Goal: Navigation & Orientation: Find specific page/section

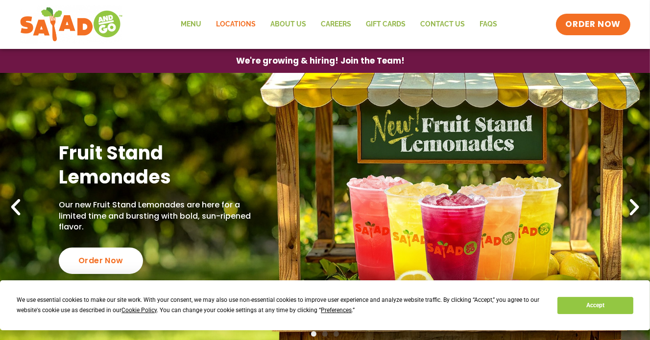
click at [241, 20] on link "Locations" at bounding box center [236, 24] width 54 height 23
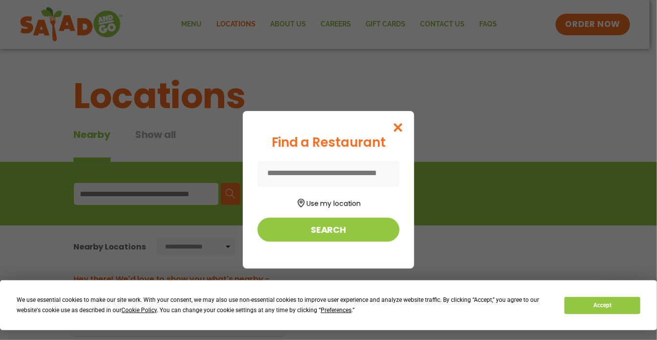
click at [174, 197] on div "Find a Restaurant Use my location Search" at bounding box center [328, 170] width 657 height 340
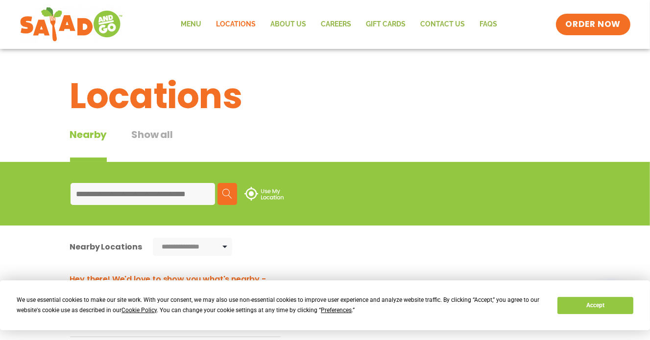
click at [175, 190] on input at bounding box center [143, 194] width 144 height 22
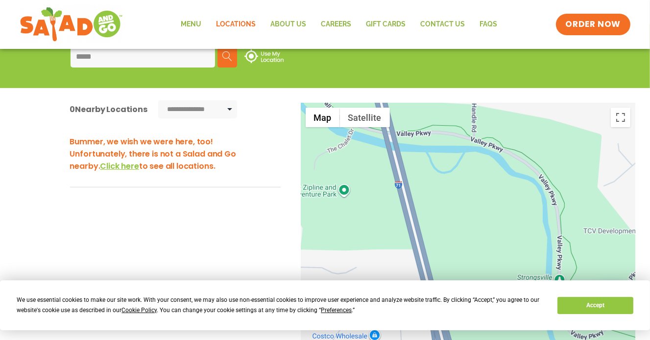
scroll to position [135, 0]
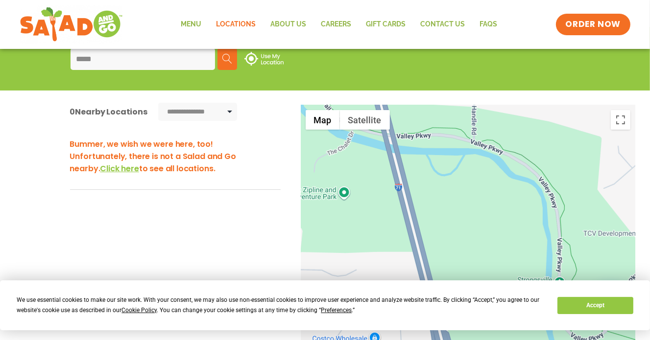
type input "*****"
click at [101, 167] on span "Click here" at bounding box center [119, 168] width 39 height 11
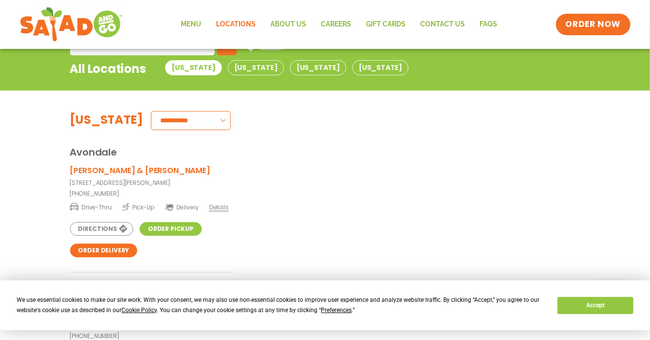
drag, startPoint x: 654, startPoint y: 27, endPoint x: 717, endPoint y: 48, distance: 66.9
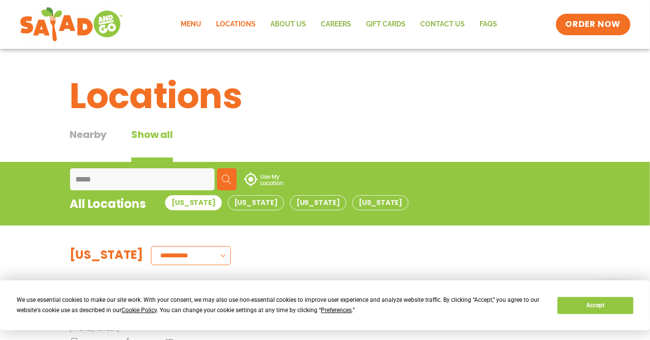
click at [192, 25] on link "Menu" at bounding box center [191, 24] width 35 height 23
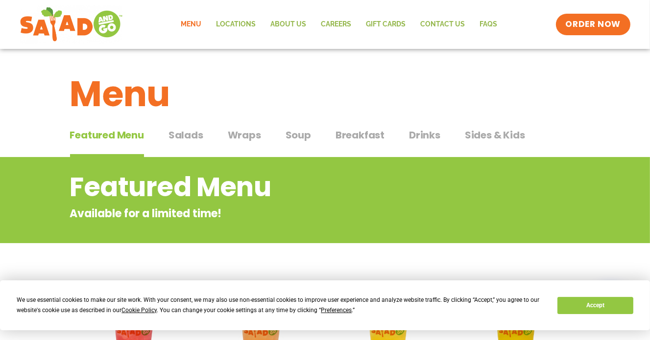
click at [191, 136] on span "Salads" at bounding box center [185, 135] width 35 height 15
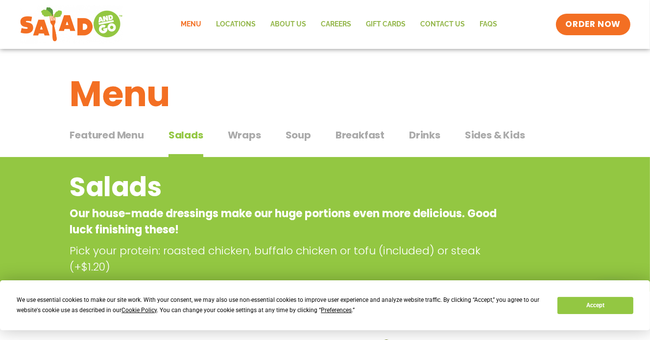
click at [245, 135] on span "Wraps" at bounding box center [244, 135] width 33 height 15
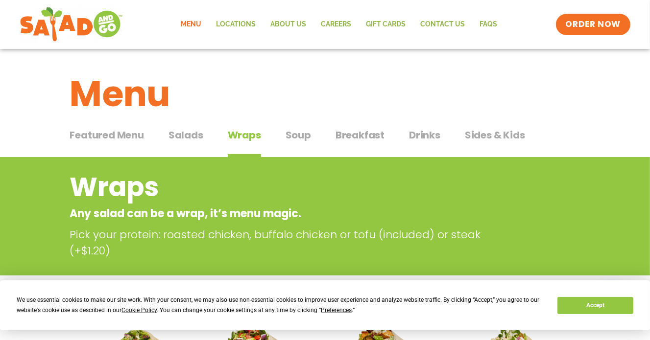
click at [366, 134] on span "Breakfast" at bounding box center [359, 135] width 49 height 15
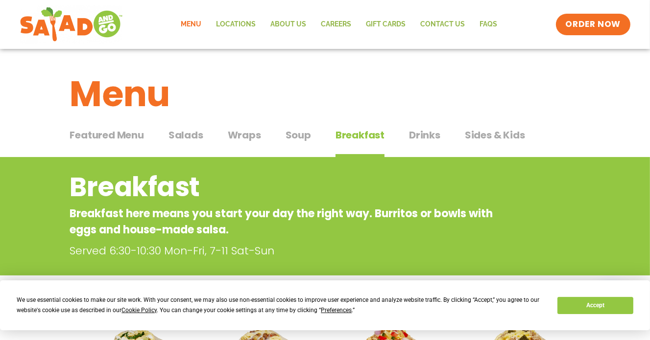
click at [251, 137] on span "Wraps" at bounding box center [244, 135] width 33 height 15
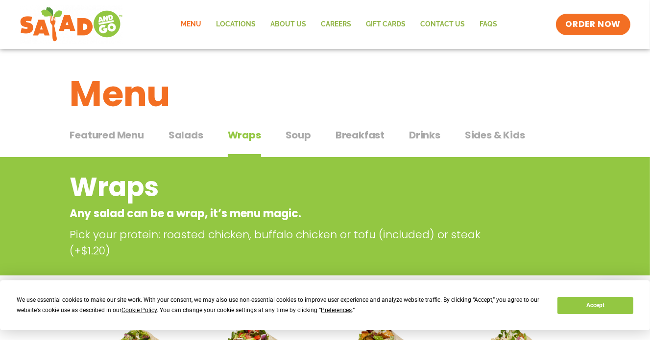
click at [360, 135] on span "Breakfast" at bounding box center [359, 135] width 49 height 15
